Goal: Task Accomplishment & Management: Use online tool/utility

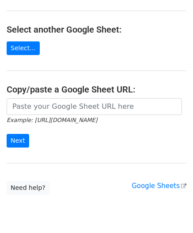
scroll to position [88, 0]
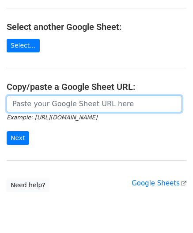
click at [37, 104] on input "url" at bounding box center [94, 104] width 175 height 17
paste input "[URL][DOMAIN_NAME]"
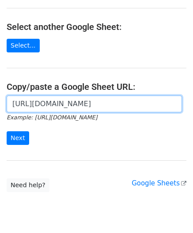
scroll to position [0, 186]
type input "[URL][DOMAIN_NAME]"
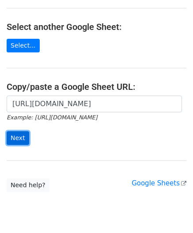
click at [22, 134] on input "Next" at bounding box center [18, 138] width 22 height 14
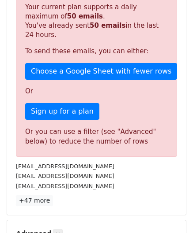
scroll to position [297, 0]
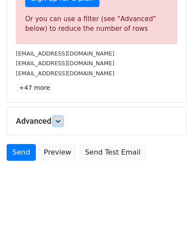
click at [56, 123] on link at bounding box center [58, 121] width 10 height 10
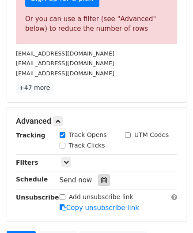
click at [101, 177] on icon at bounding box center [104, 180] width 6 height 6
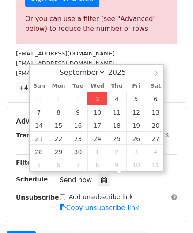
type input "2025-09-03 12:00"
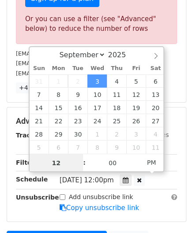
paste input "6"
type input "6"
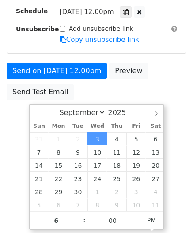
type input "2025-09-03 18:00"
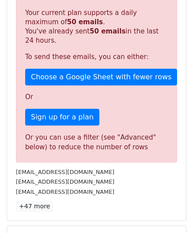
scroll to position [404, 0]
